Goal: Find specific page/section: Find specific page/section

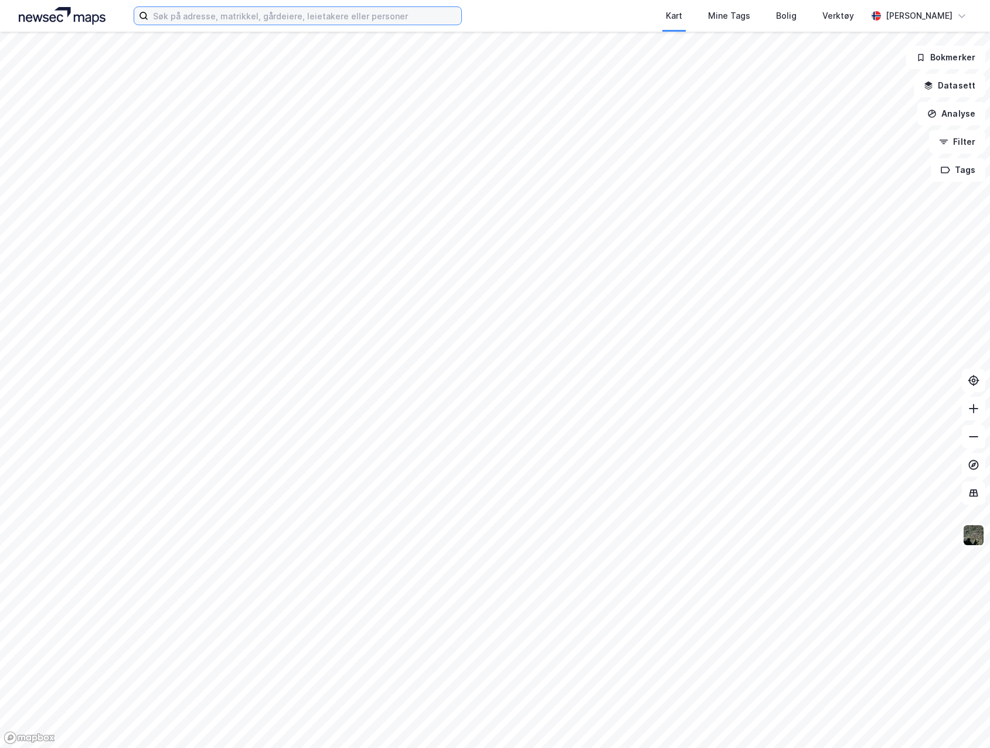
click at [239, 15] on input at bounding box center [304, 16] width 313 height 18
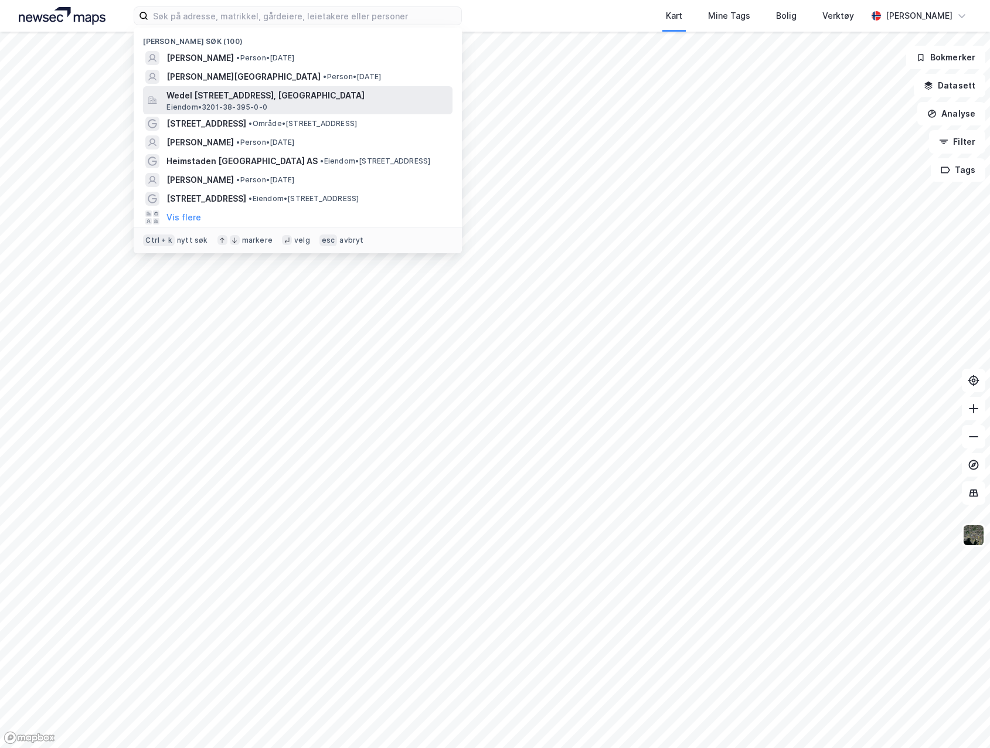
click at [233, 99] on span "Wedel [STREET_ADDRESS], [GEOGRAPHIC_DATA]" at bounding box center [306, 96] width 281 height 14
